Goal: Task Accomplishment & Management: Manage account settings

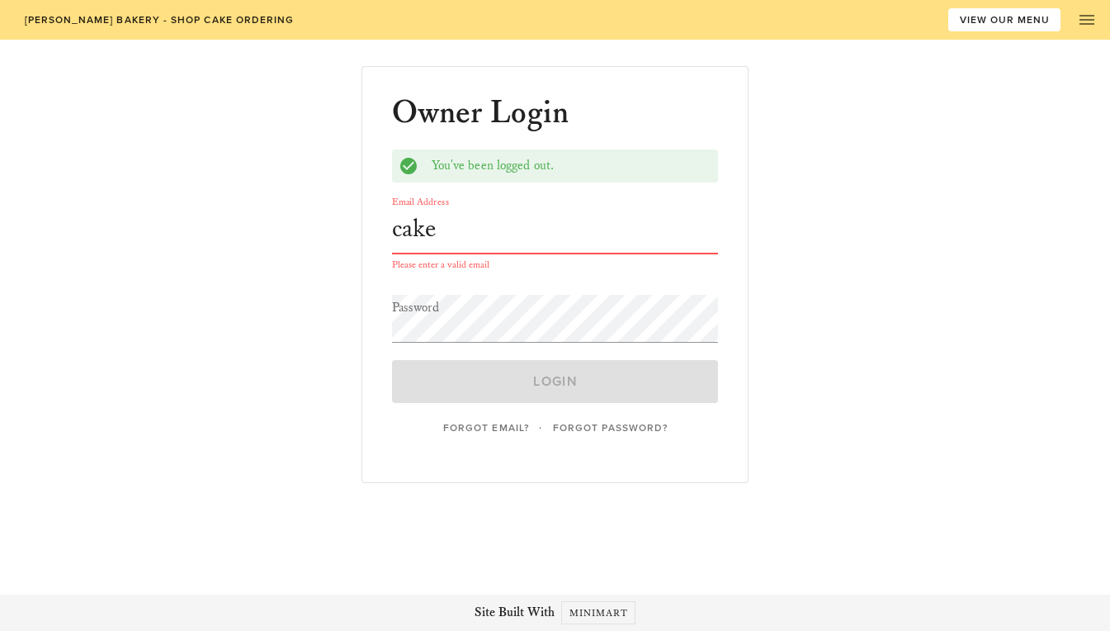
type input "[EMAIL_ADDRESS][DOMAIN_NAME]"
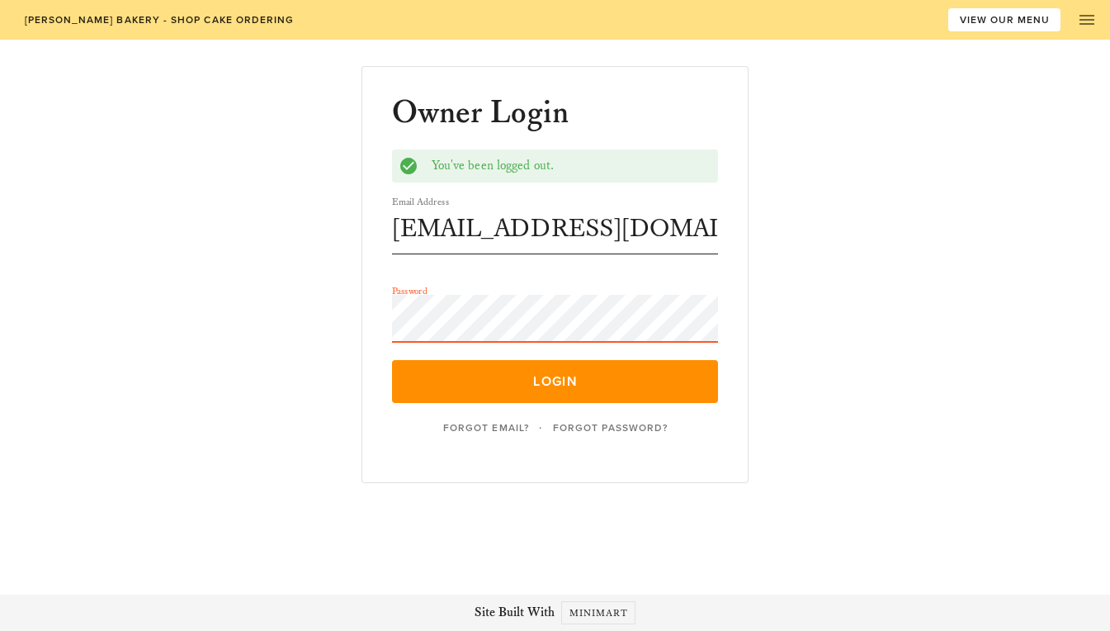
click at [392, 360] on button "Login" at bounding box center [555, 381] width 327 height 43
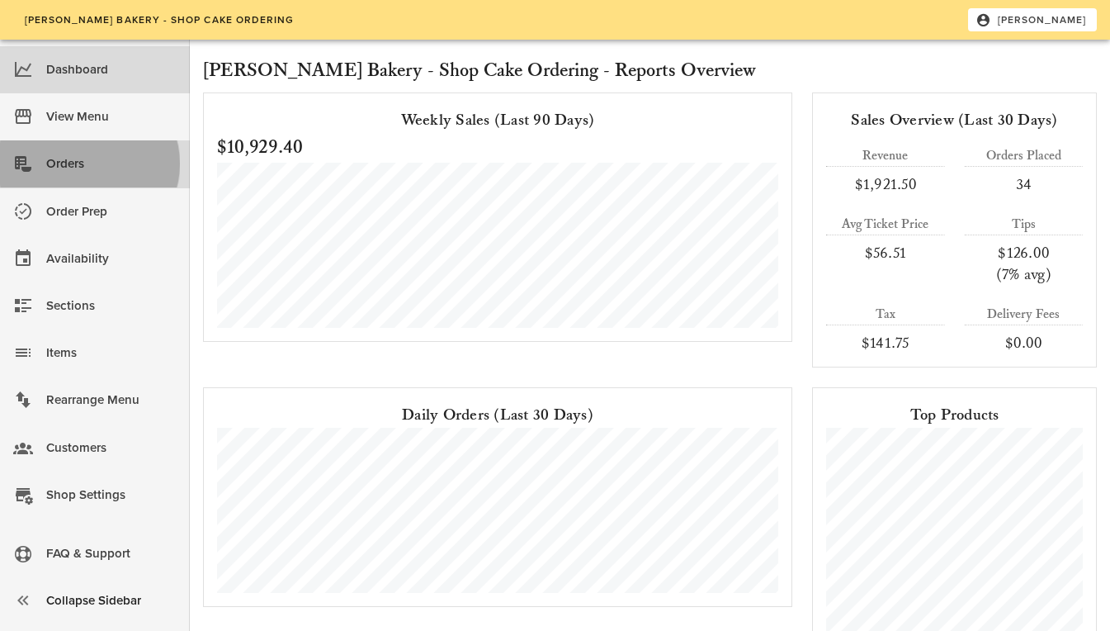
click at [91, 163] on div "Orders" at bounding box center [111, 163] width 130 height 27
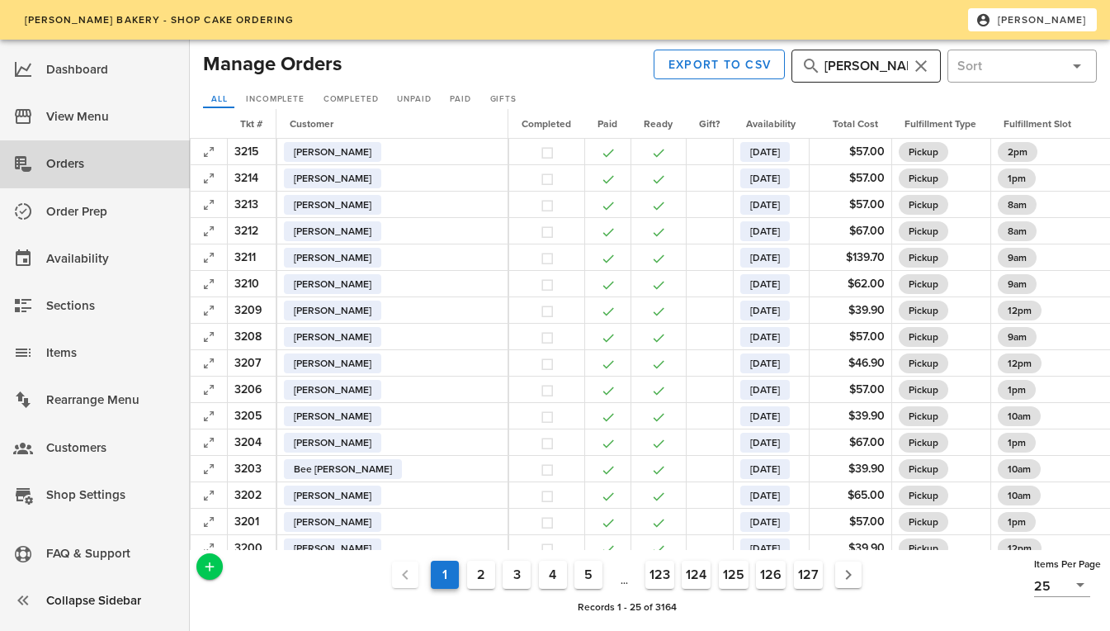
click at [873, 64] on input "boucher" at bounding box center [866, 66] width 83 height 26
type input "12010"
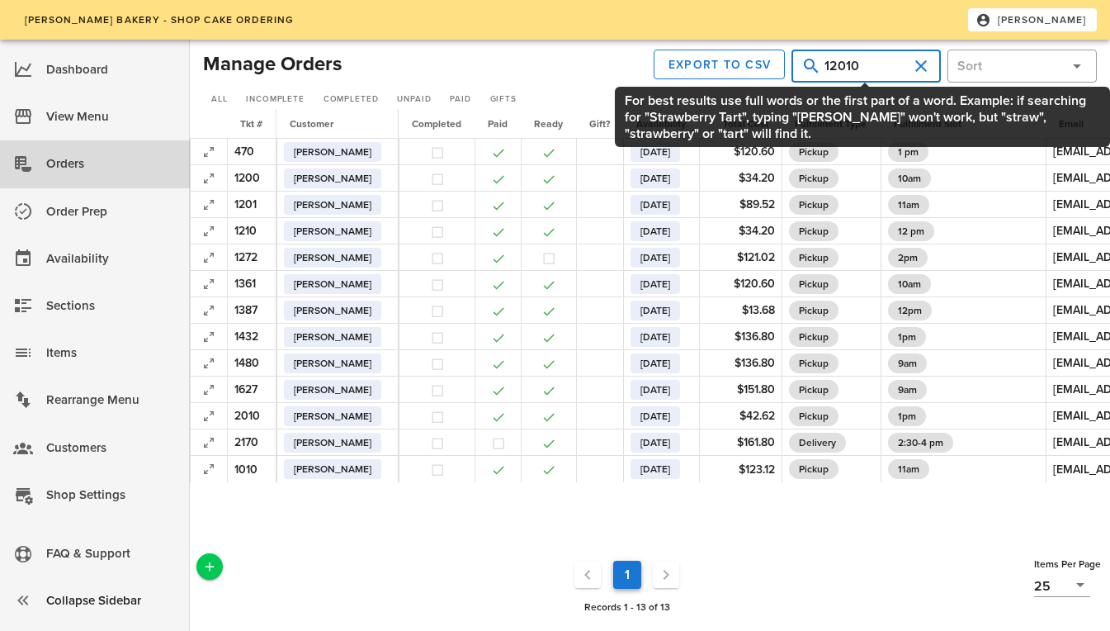
click at [873, 64] on input "12010" at bounding box center [866, 66] width 83 height 26
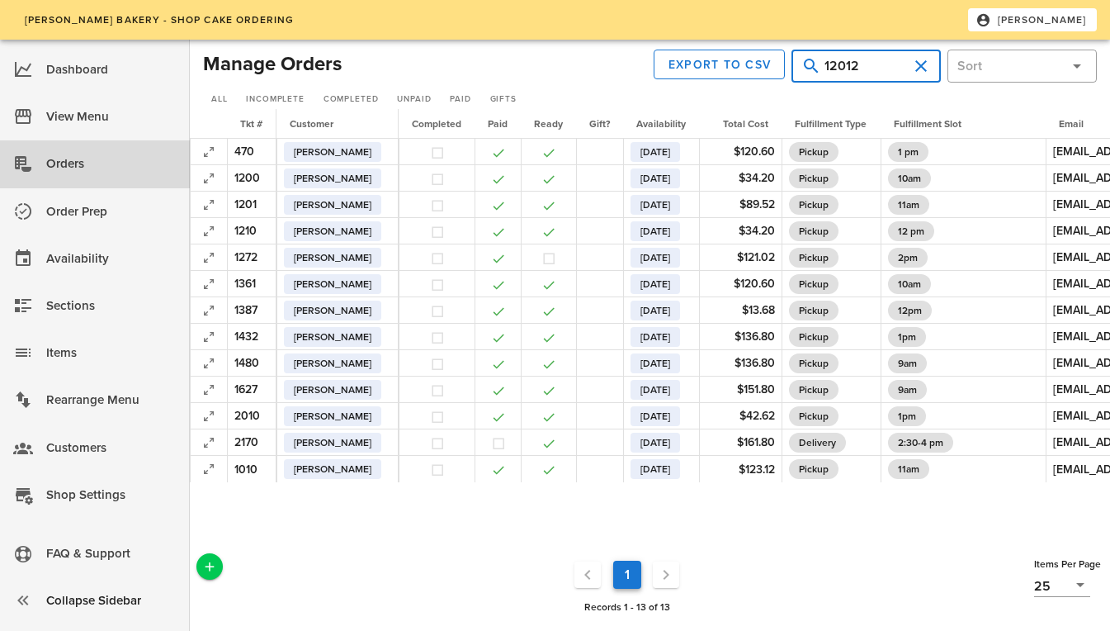
type input "12012"
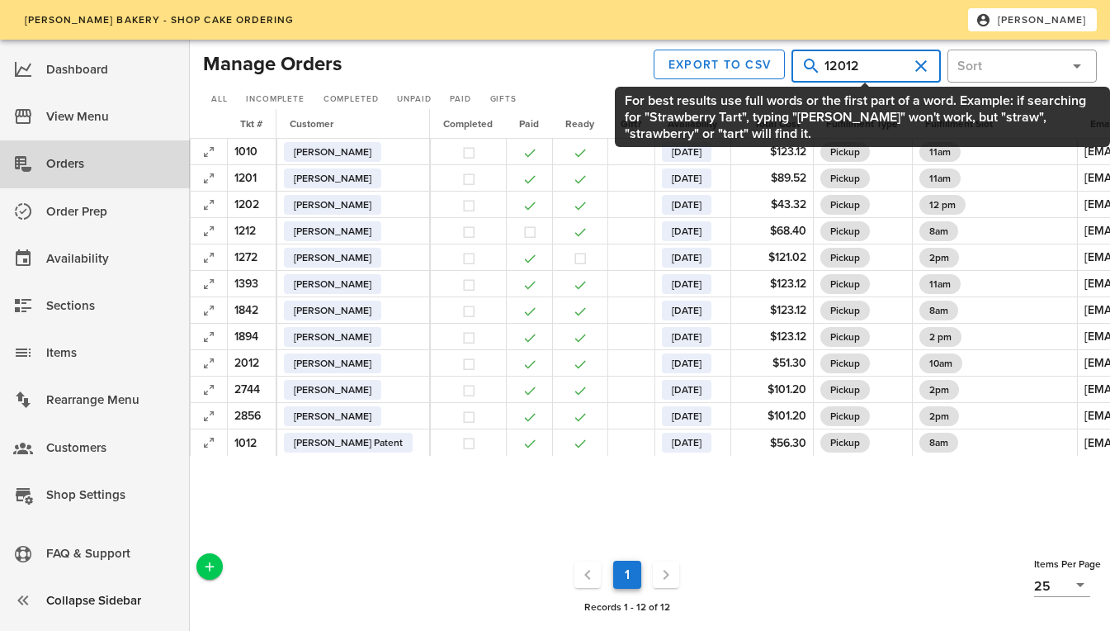
click at [873, 64] on input "12012" at bounding box center [866, 66] width 83 height 26
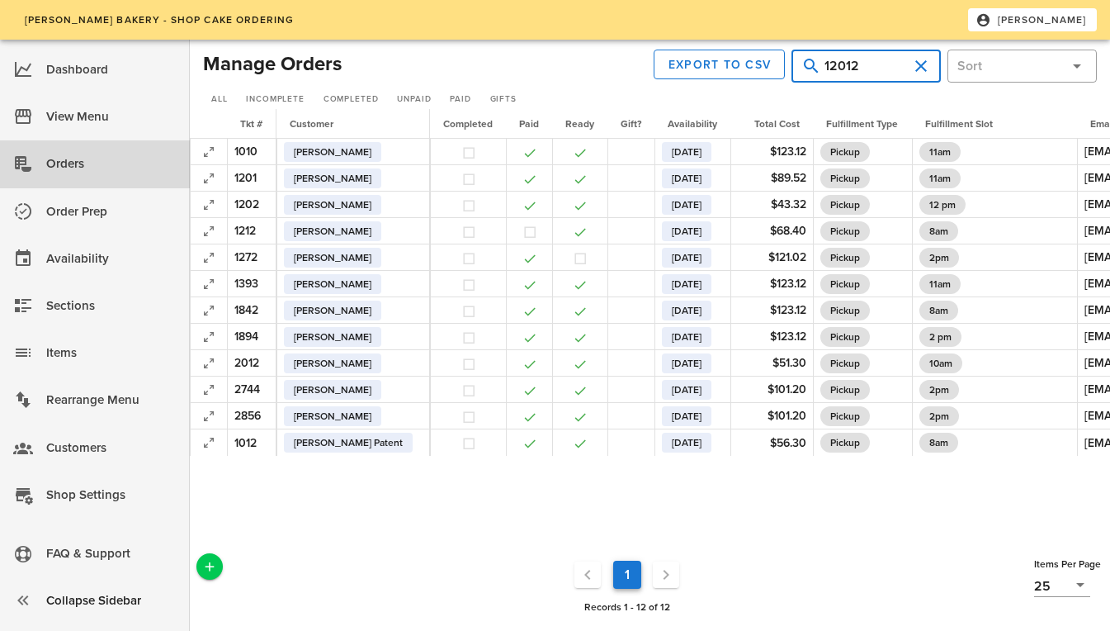
click at [873, 64] on input "12012" at bounding box center [866, 66] width 83 height 26
type input "12012"
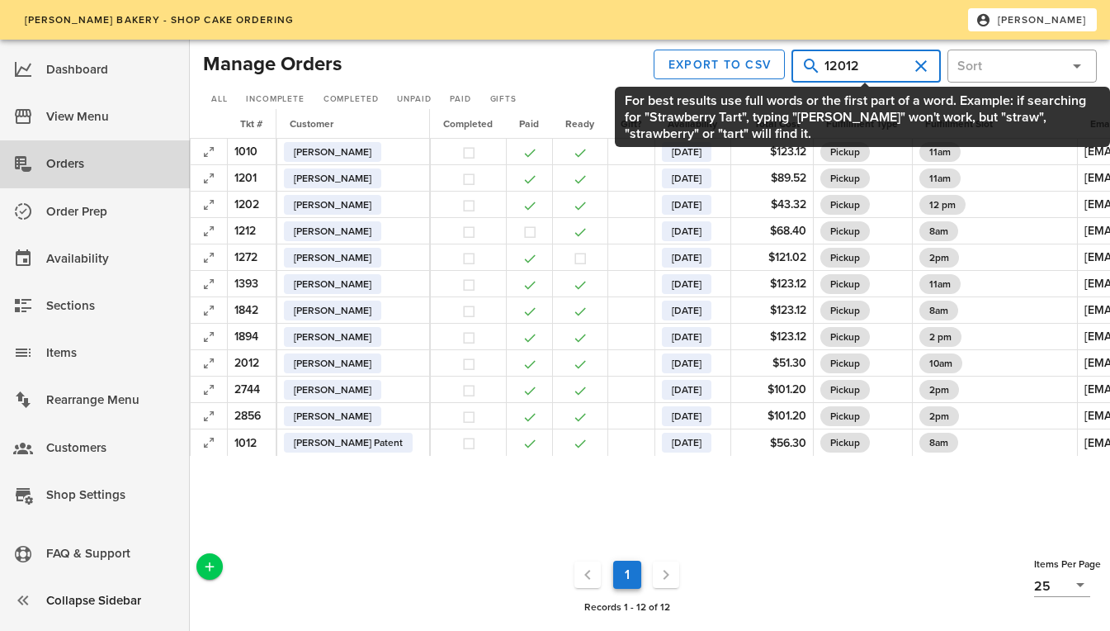
click at [868, 62] on input "12012" at bounding box center [866, 66] width 83 height 26
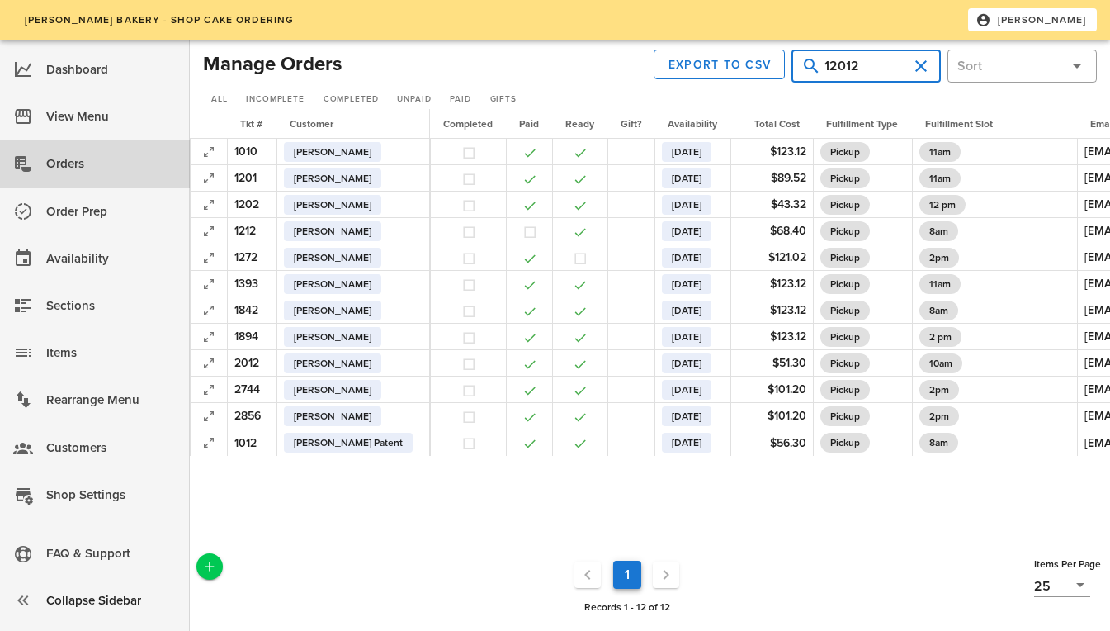
click at [868, 62] on input "12012" at bounding box center [866, 66] width 83 height 26
click at [109, 172] on div "Orders" at bounding box center [111, 163] width 130 height 27
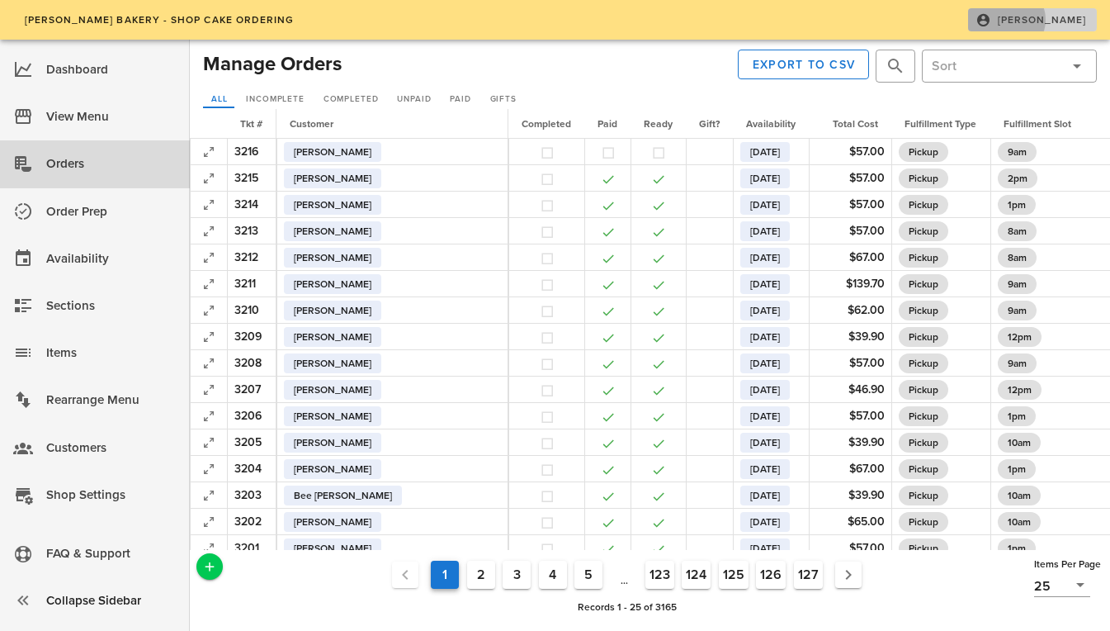
click at [1059, 17] on span "[PERSON_NAME]" at bounding box center [1033, 19] width 108 height 15
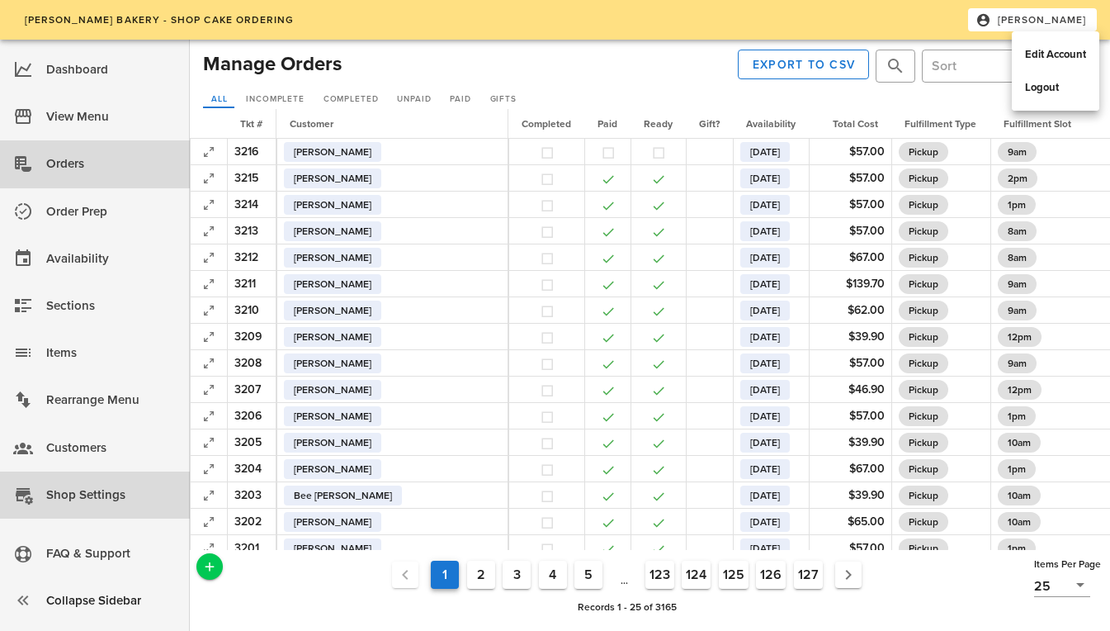
click at [83, 492] on div "Shop Settings" at bounding box center [111, 494] width 130 height 27
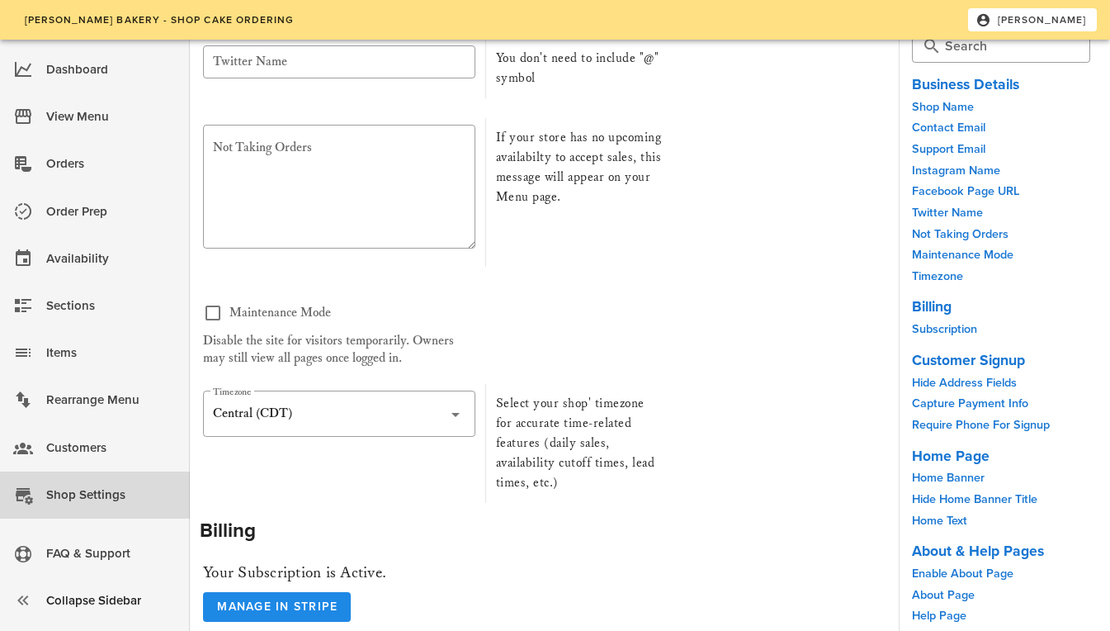
scroll to position [15, 0]
click at [939, 329] on link "Subscription" at bounding box center [944, 331] width 65 height 14
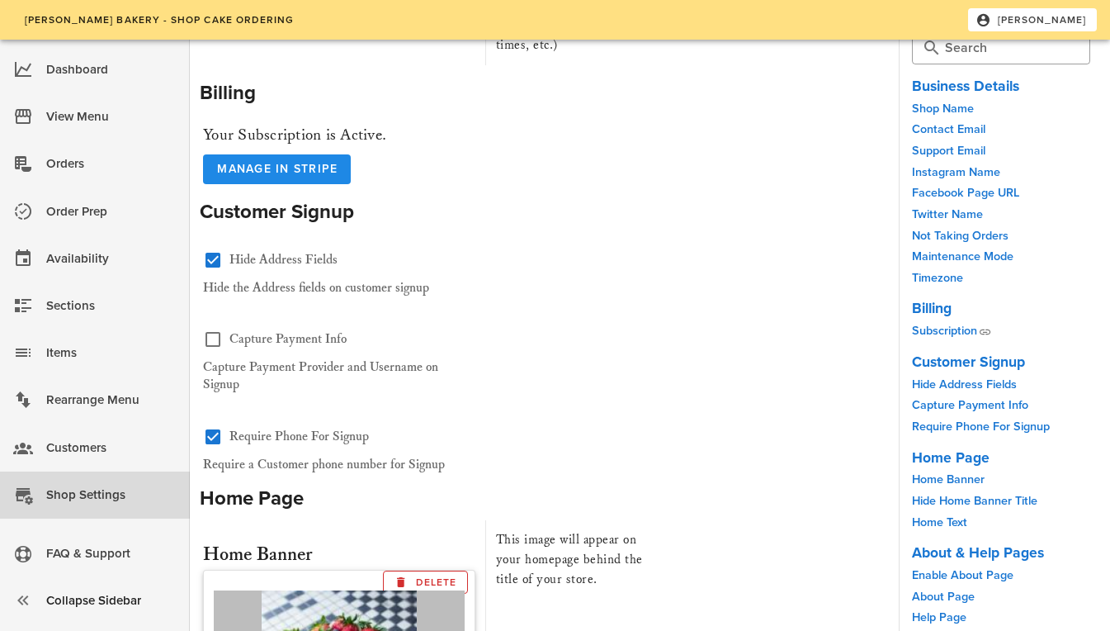
scroll to position [971, 0]
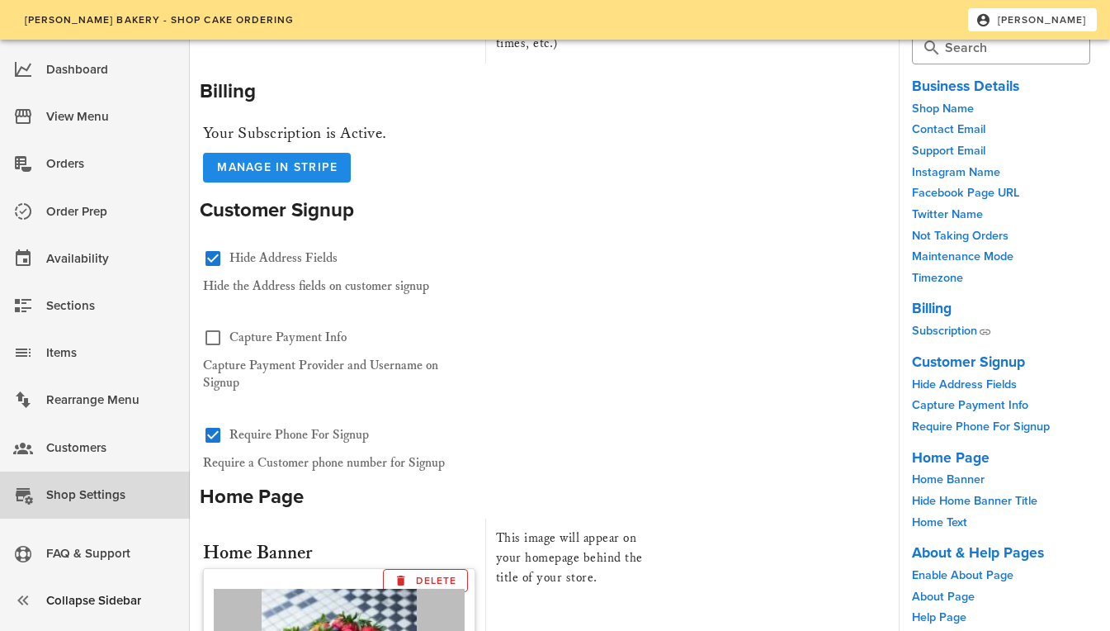
click at [939, 329] on link "Subscription" at bounding box center [944, 331] width 65 height 14
click at [963, 328] on link "Subscription" at bounding box center [944, 331] width 65 height 14
click at [302, 160] on span "Manage in Stripe" at bounding box center [276, 167] width 121 height 14
